Goal: Transaction & Acquisition: Obtain resource

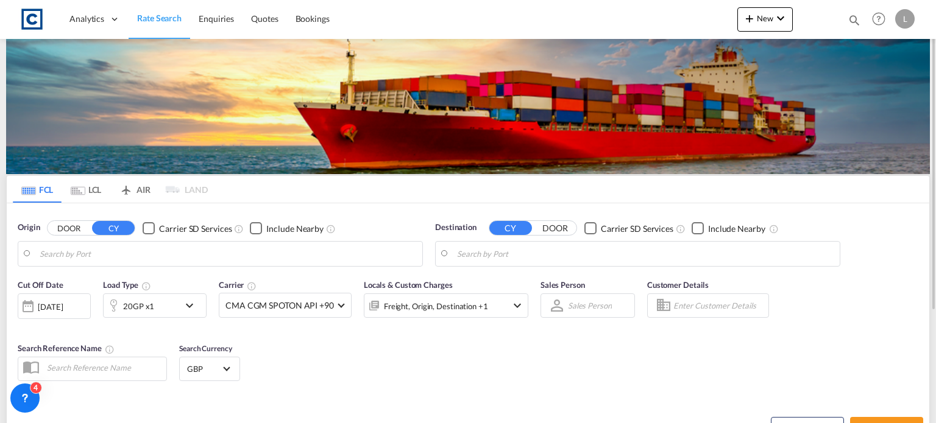
type input "GB-BB1, [PERSON_NAME] with [PERSON_NAME]"
type input "[GEOGRAPHIC_DATA], AUBNE"
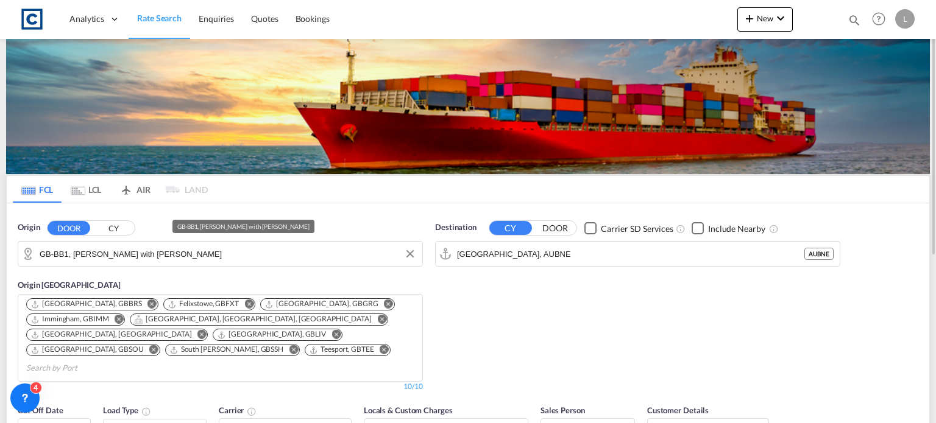
click at [210, 253] on input "GB-BB1, [PERSON_NAME] with [PERSON_NAME]" at bounding box center [228, 254] width 377 height 18
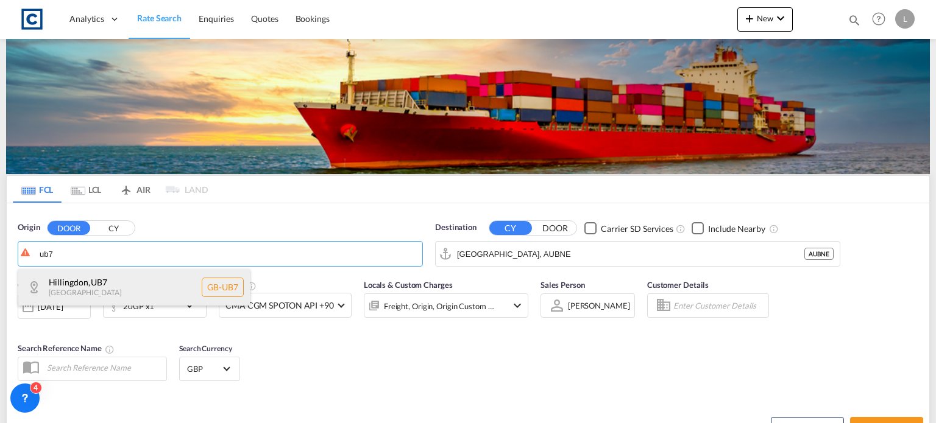
click at [144, 282] on div "Hillingdon , UB7 [GEOGRAPHIC_DATA] [GEOGRAPHIC_DATA]-UB7" at bounding box center [134, 287] width 232 height 37
type input "GB-UB7, Hillingdon"
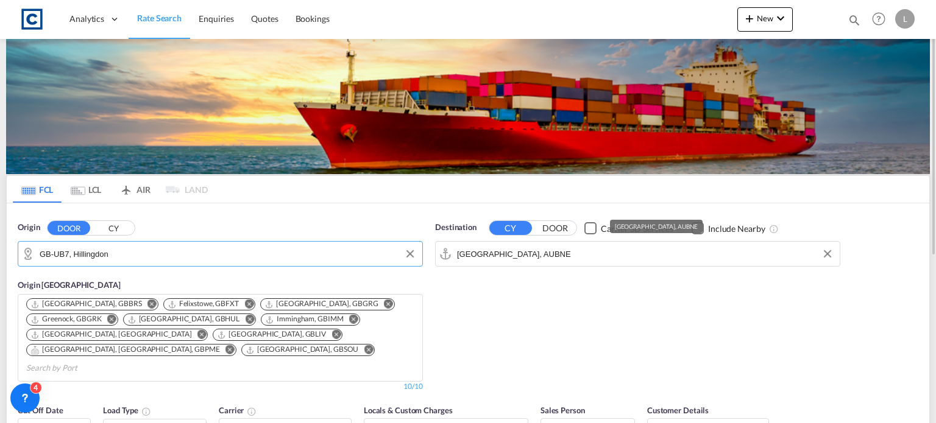
click at [536, 260] on input "[GEOGRAPHIC_DATA], AUBNE" at bounding box center [645, 254] width 377 height 18
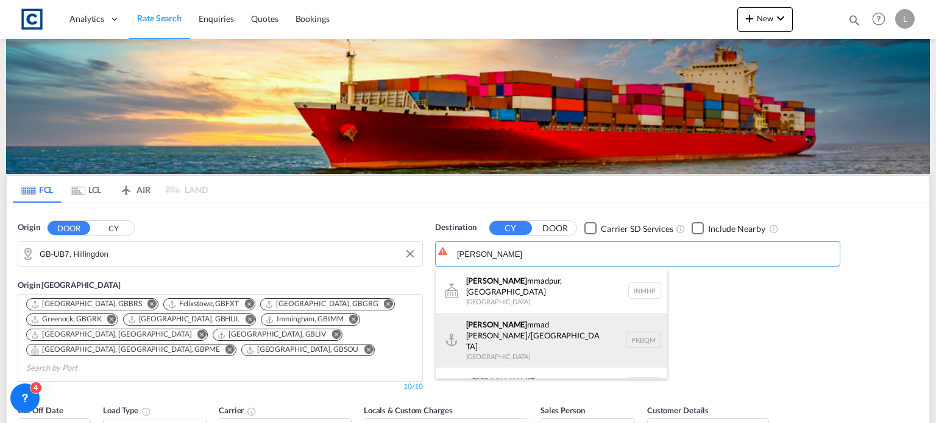
click at [486, 322] on div "[PERSON_NAME] mmad [PERSON_NAME]/[GEOGRAPHIC_DATA] [GEOGRAPHIC_DATA] PKBQM" at bounding box center [552, 340] width 232 height 55
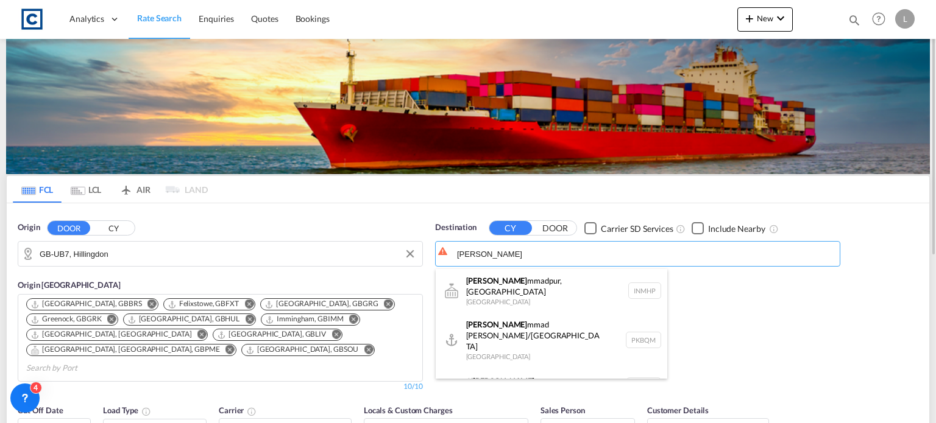
type input "[PERSON_NAME]/[GEOGRAPHIC_DATA], PKBQM"
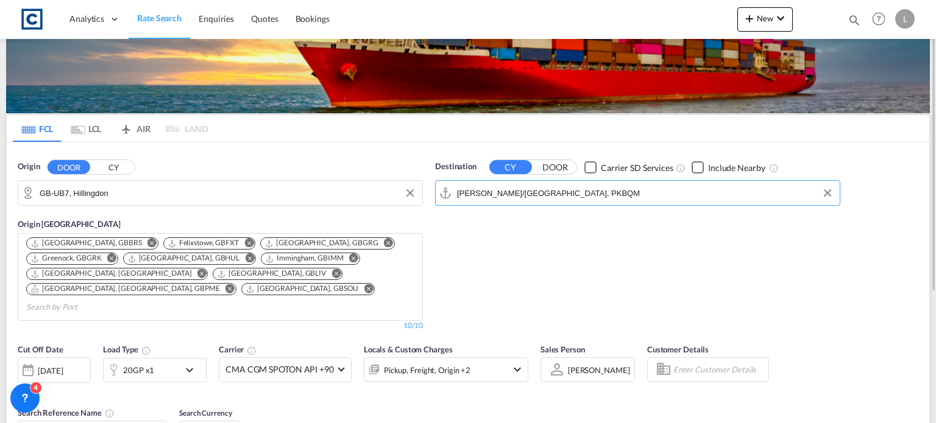
scroll to position [122, 0]
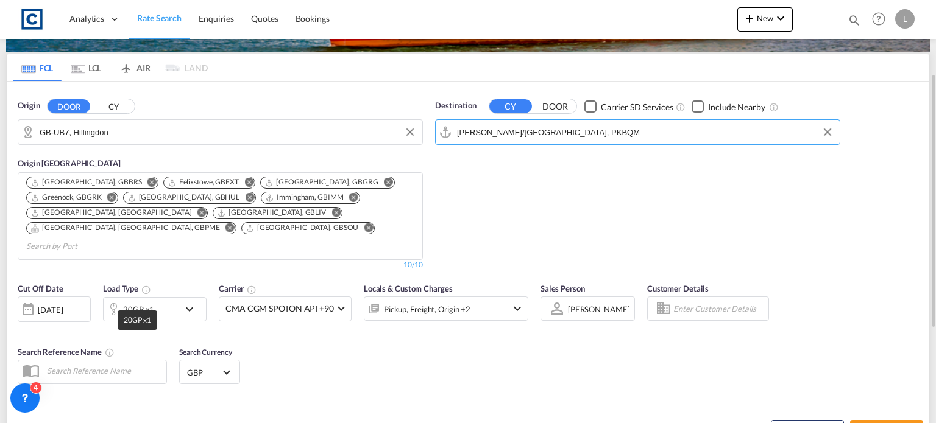
click at [147, 301] on div "20GP x1" at bounding box center [138, 309] width 31 height 17
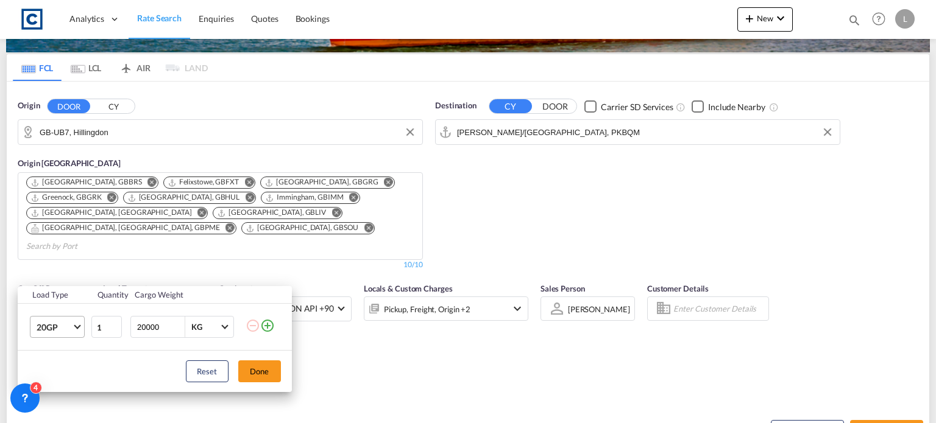
click at [60, 328] on span "20GP" at bounding box center [54, 328] width 35 height 12
click at [54, 337] on div "40HC" at bounding box center [47, 335] width 23 height 12
click at [259, 371] on button "Done" at bounding box center [259, 372] width 43 height 22
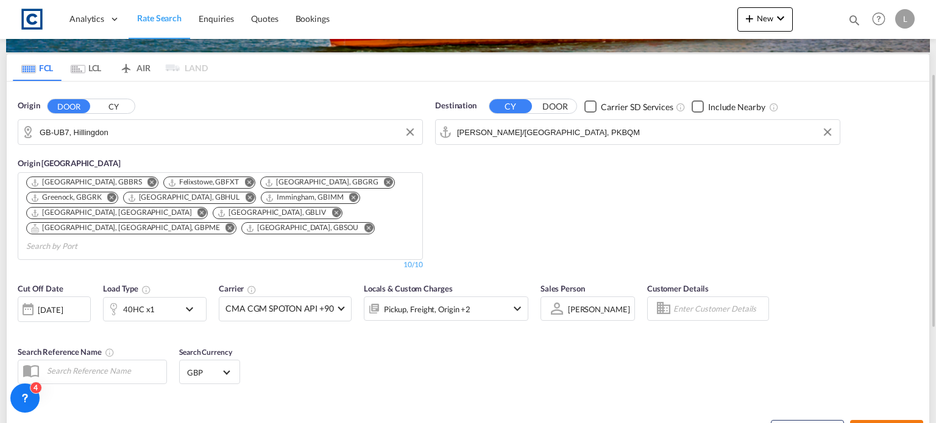
click at [879, 423] on span "Search Rates" at bounding box center [886, 431] width 58 height 10
type input "UB7 to PKBQM / [DATE]"
